Goal: Check status: Check status

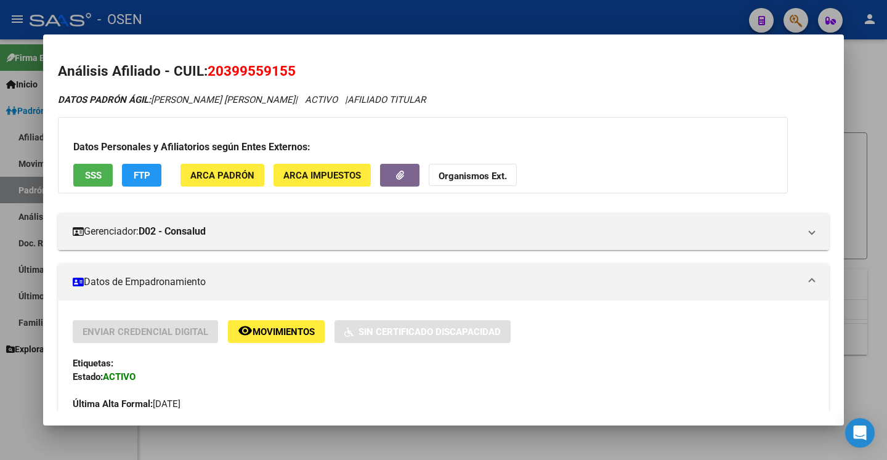
click at [878, 174] on div at bounding box center [443, 230] width 887 height 460
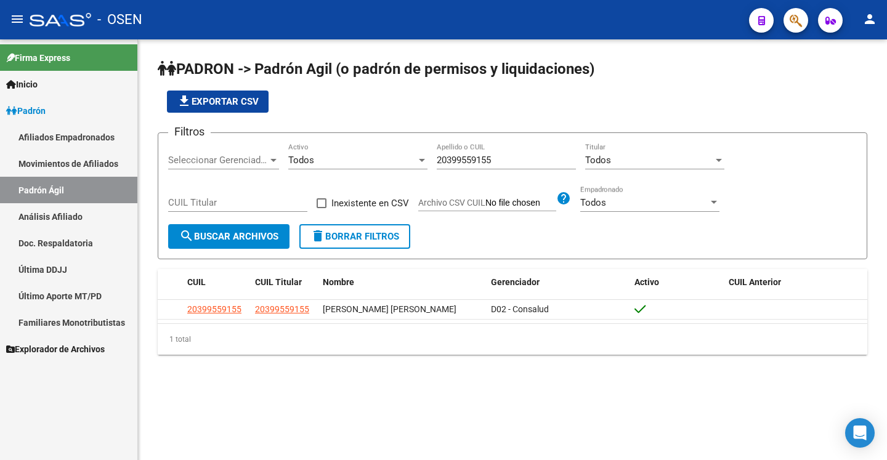
click at [537, 161] on input "20399559155" at bounding box center [506, 160] width 139 height 11
paste input "213585917"
type input "20213585917"
click at [253, 236] on span "search Buscar Archivos" at bounding box center [228, 236] width 99 height 11
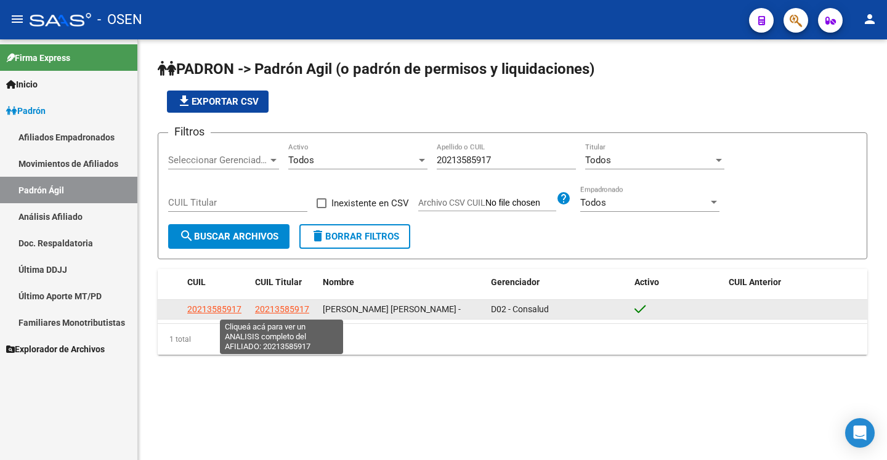
click at [265, 312] on span "20213585917" at bounding box center [282, 309] width 54 height 10
type textarea "20213585917"
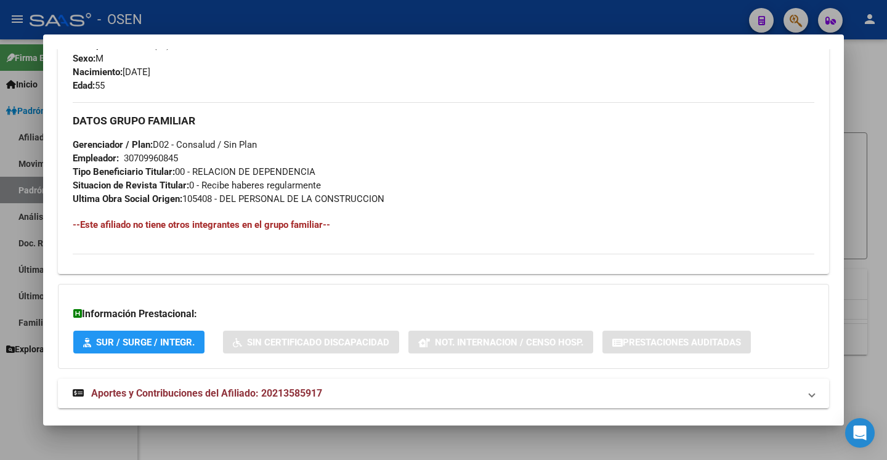
scroll to position [562, 0]
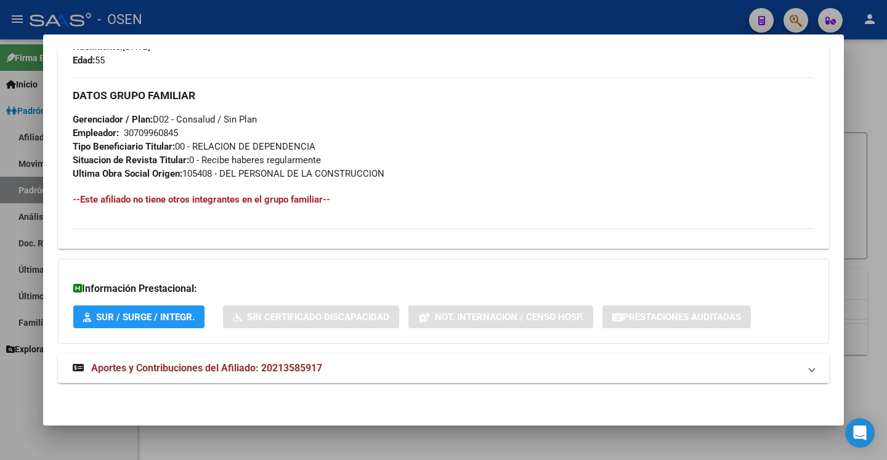
click at [617, 364] on mat-panel-title "Aportes y Contribuciones del Afiliado: 20213585917" at bounding box center [436, 368] width 727 height 15
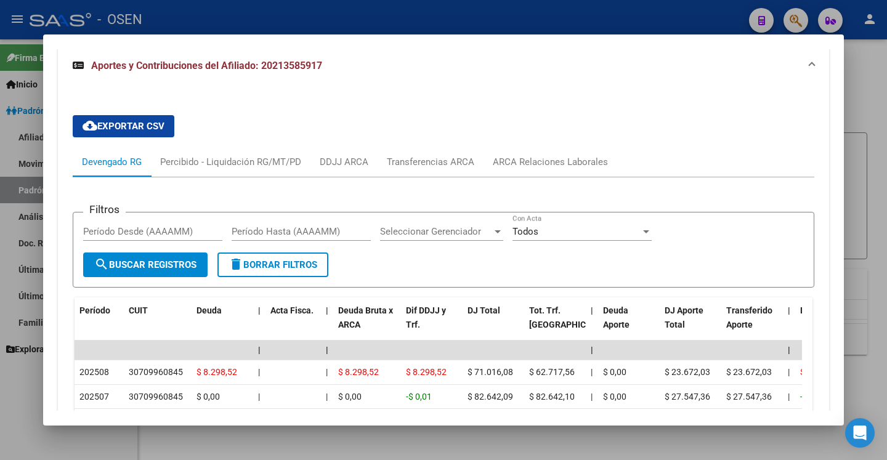
scroll to position [900, 0]
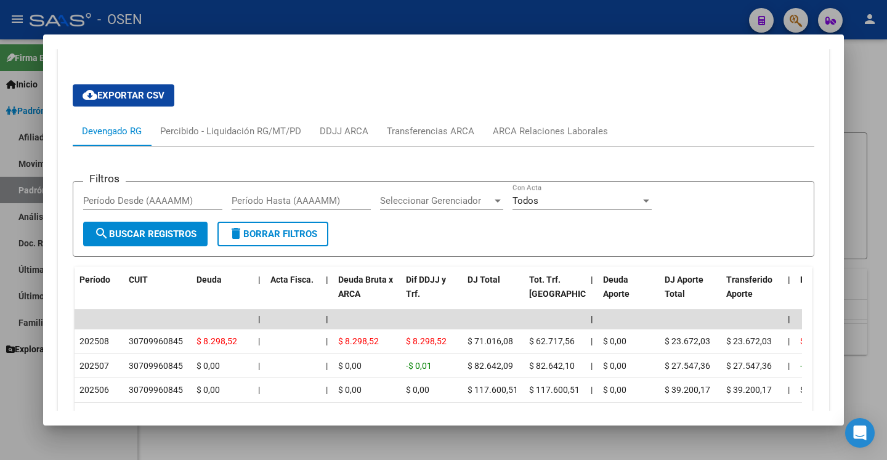
click at [858, 201] on div at bounding box center [443, 230] width 887 height 460
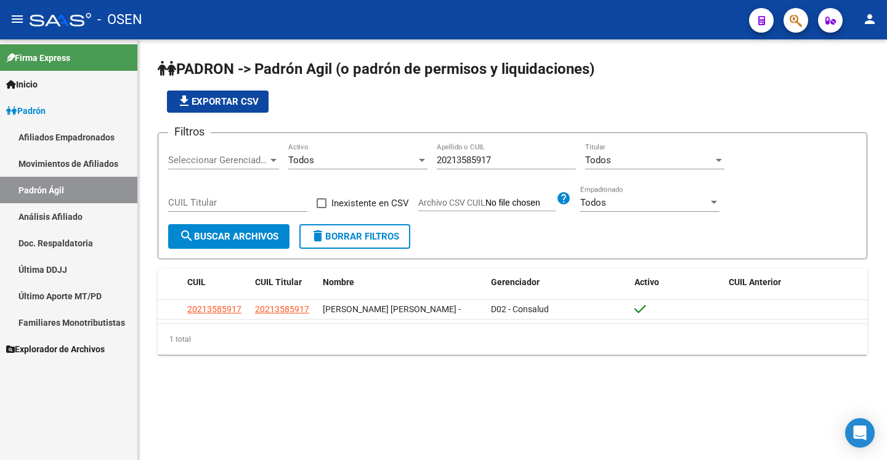
click at [520, 165] on input "20213585917" at bounding box center [506, 160] width 139 height 11
click at [248, 233] on span "search Buscar Archivos" at bounding box center [228, 236] width 99 height 11
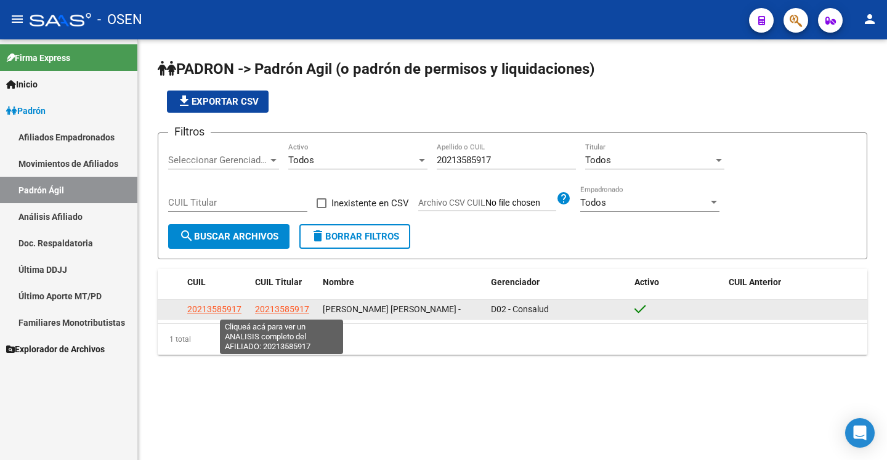
click at [271, 310] on span "20213585917" at bounding box center [282, 309] width 54 height 10
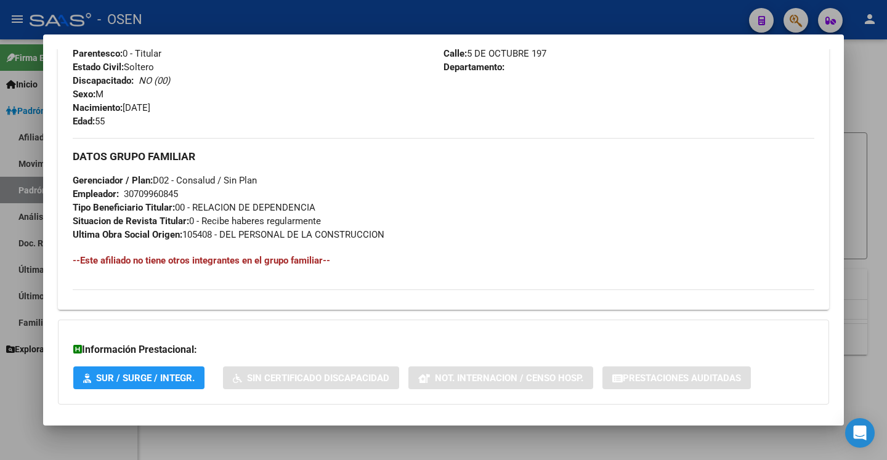
scroll to position [562, 0]
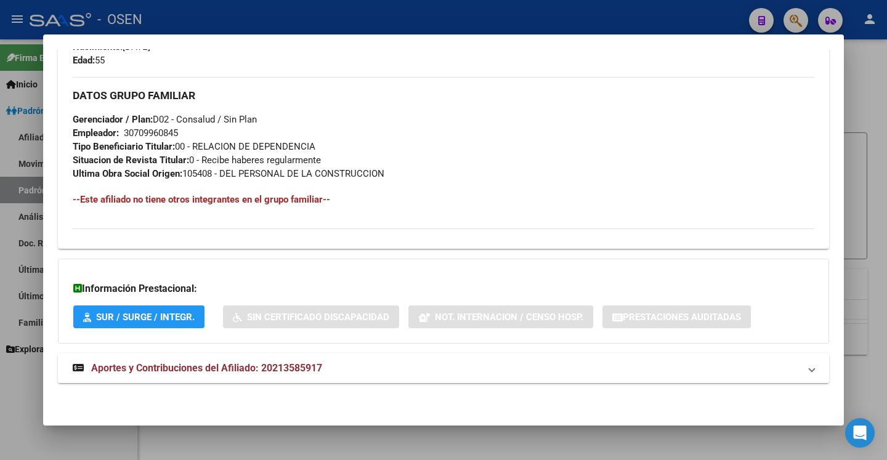
click at [728, 372] on mat-panel-title "Aportes y Contribuciones del Afiliado: 20213585917" at bounding box center [436, 368] width 727 height 15
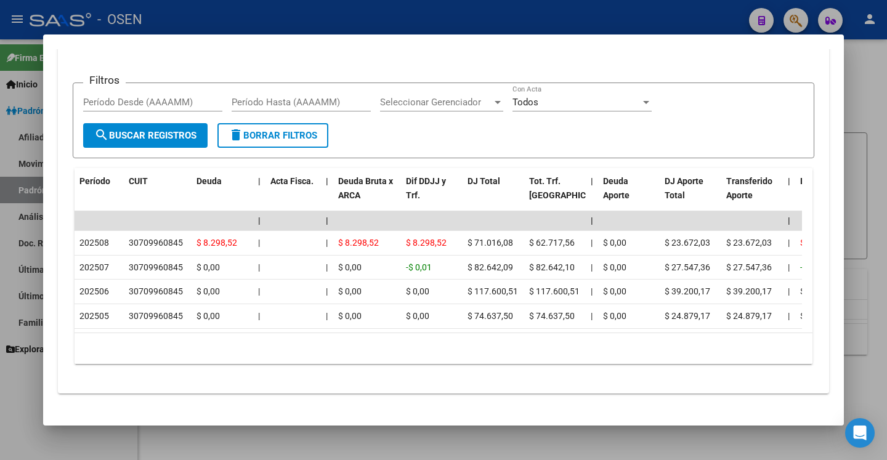
scroll to position [990, 0]
